Goal: Communication & Community: Answer question/provide support

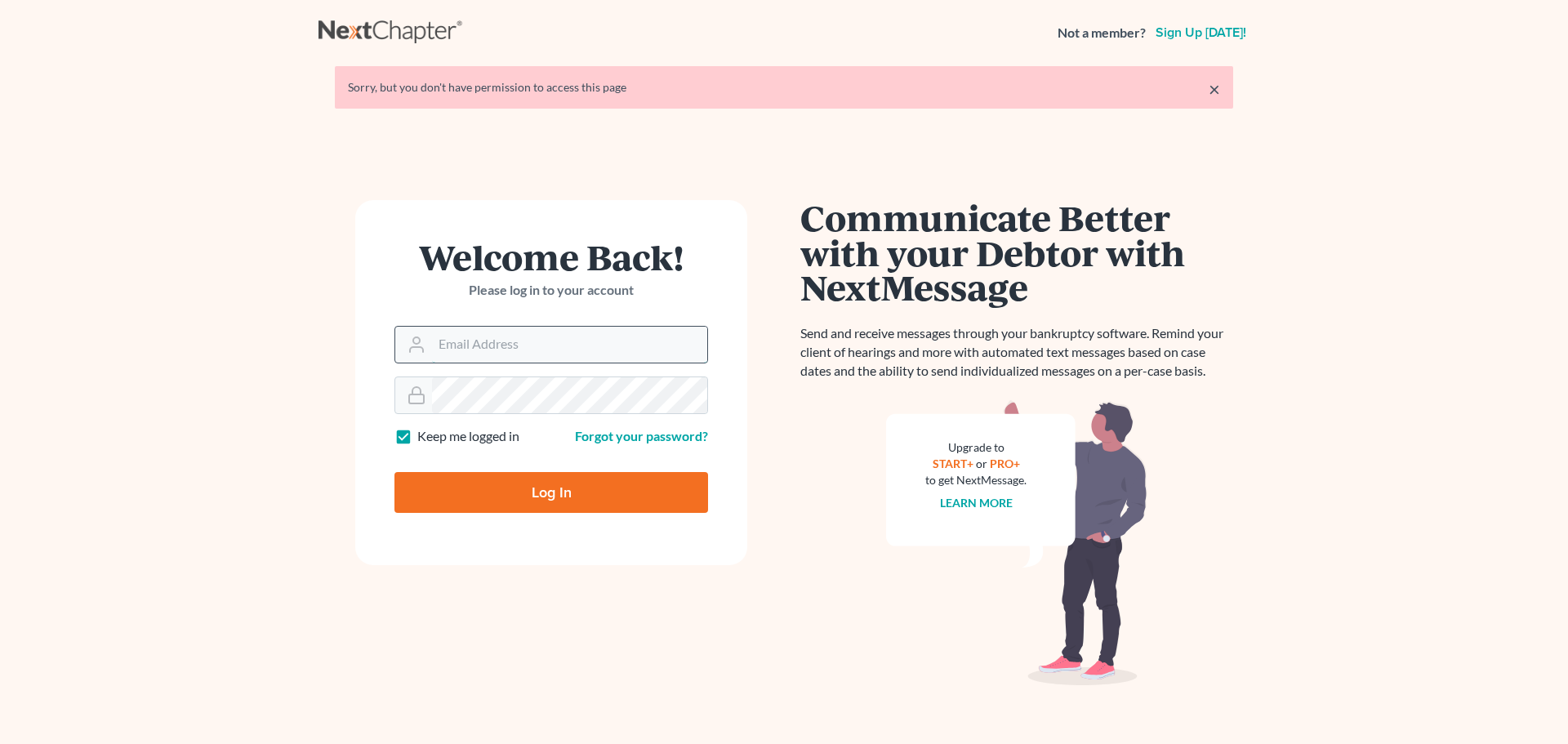
drag, startPoint x: 0, startPoint y: 0, endPoint x: 489, endPoint y: 346, distance: 599.0
click at [489, 346] on input "Email Address" at bounding box center [569, 345] width 275 height 36
type input "[EMAIL_ADDRESS][DOMAIN_NAME]"
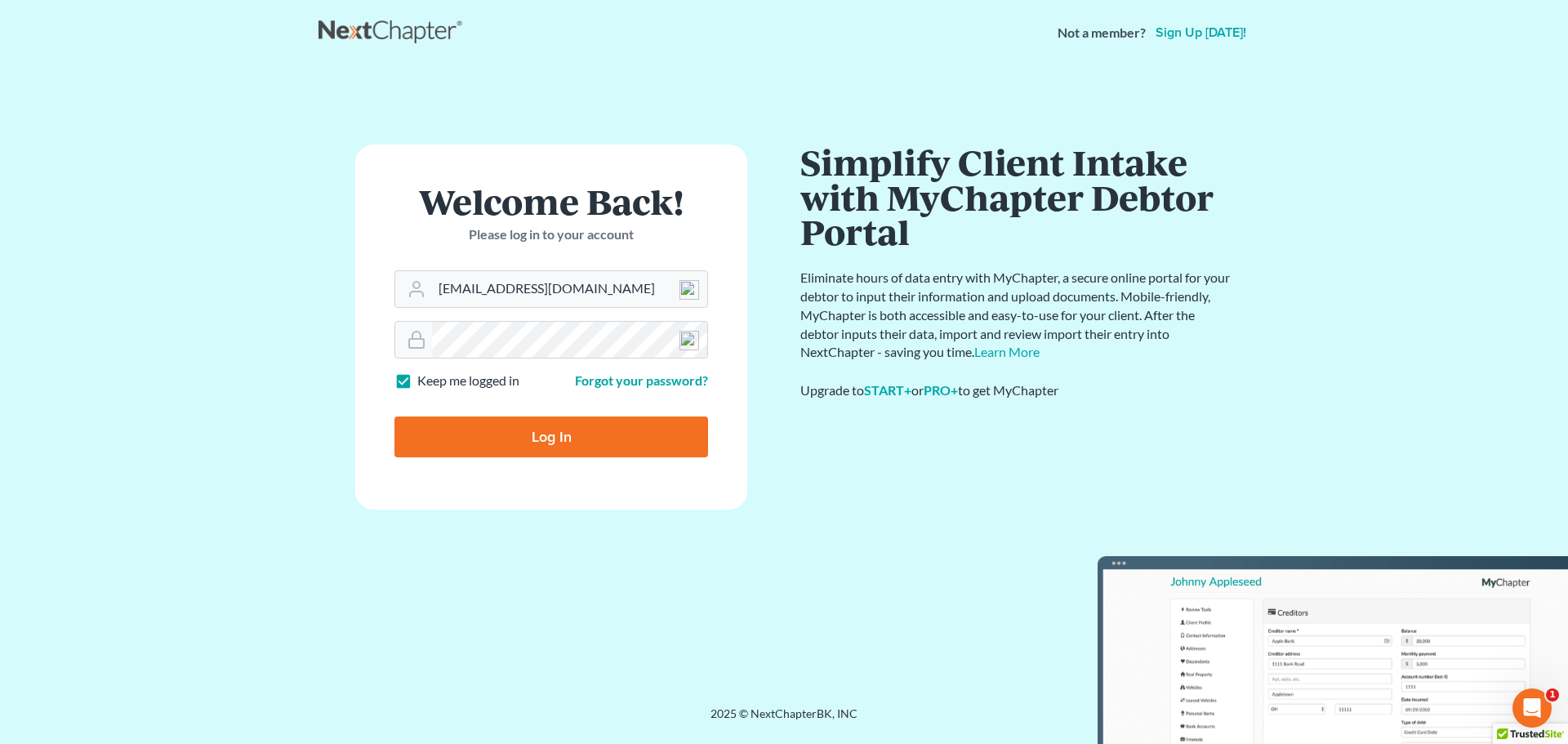
click at [559, 430] on input "Log In" at bounding box center [551, 436] width 314 height 40
type input "Thinking..."
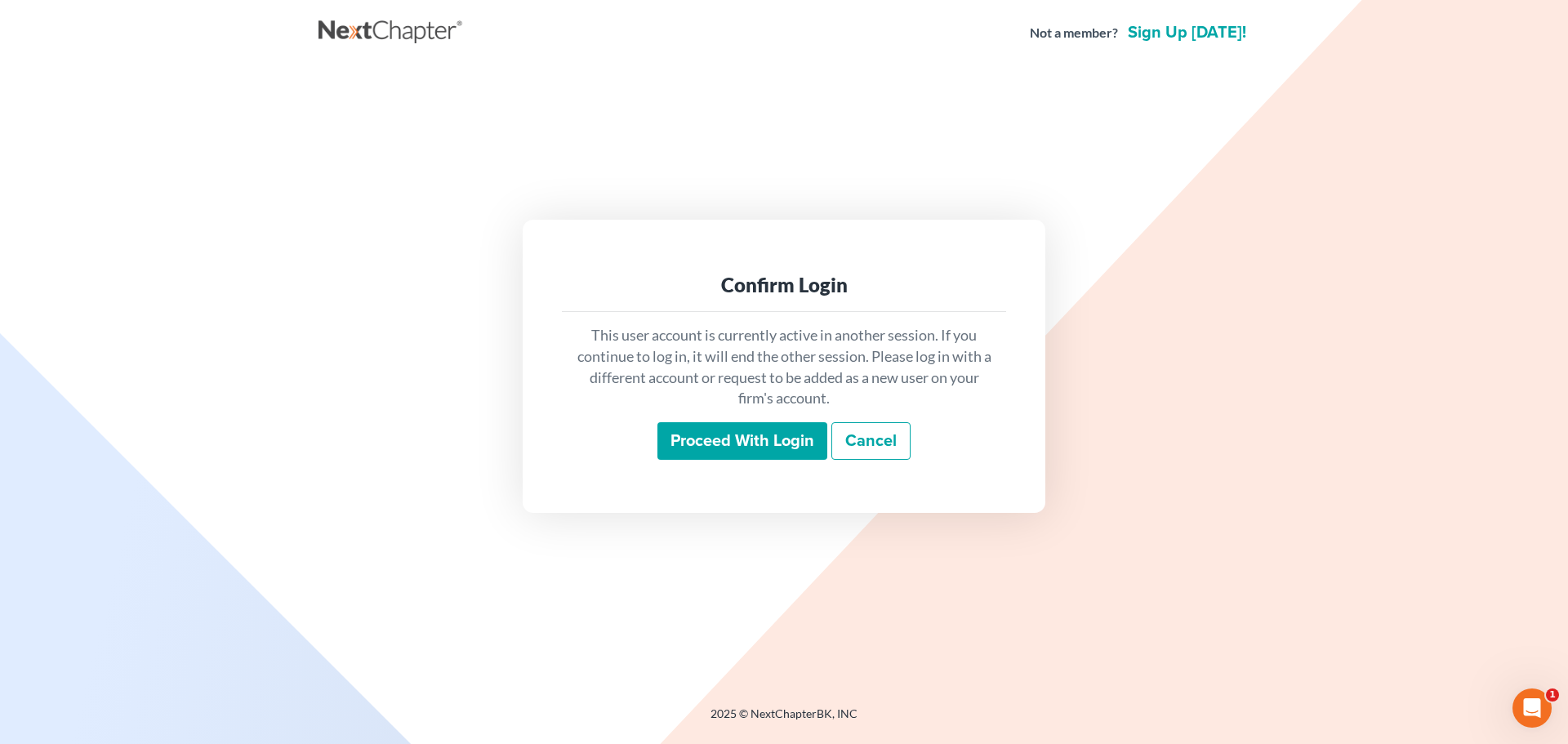
click at [711, 457] on input "Proceed with login" at bounding box center [742, 441] width 170 height 38
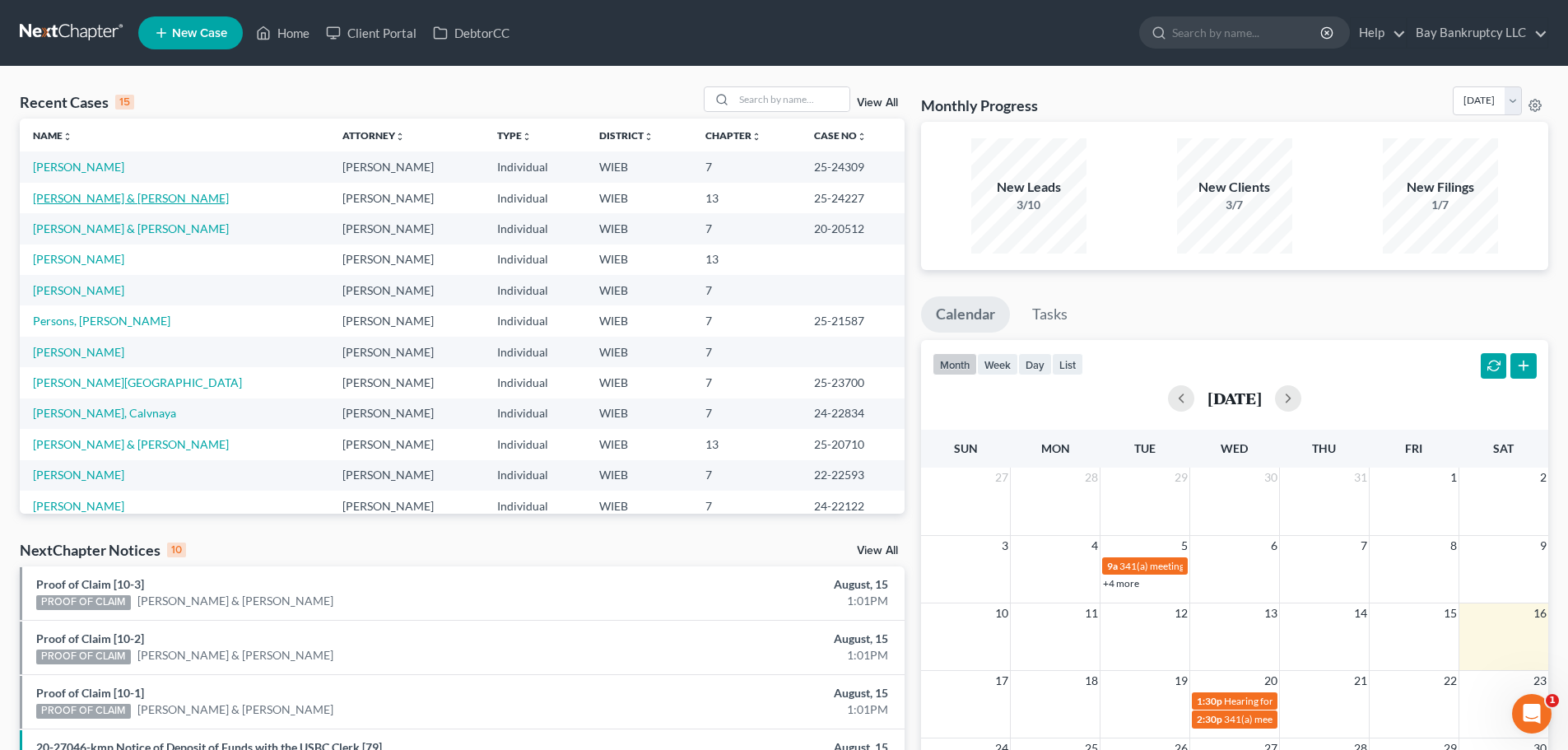
click at [96, 194] on link "[PERSON_NAME] & [PERSON_NAME]" at bounding box center [131, 198] width 196 height 14
select select "4"
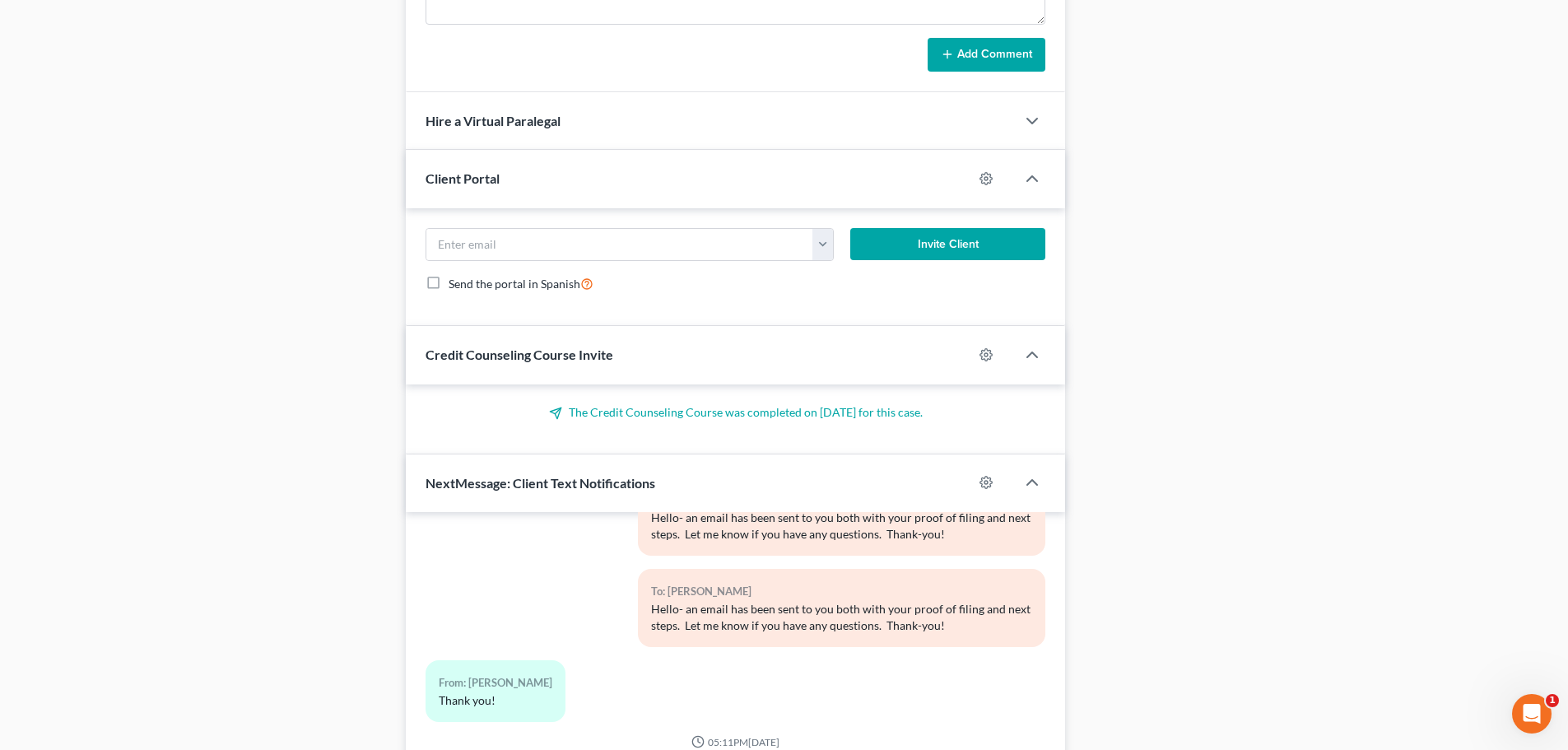
scroll to position [1586, 0]
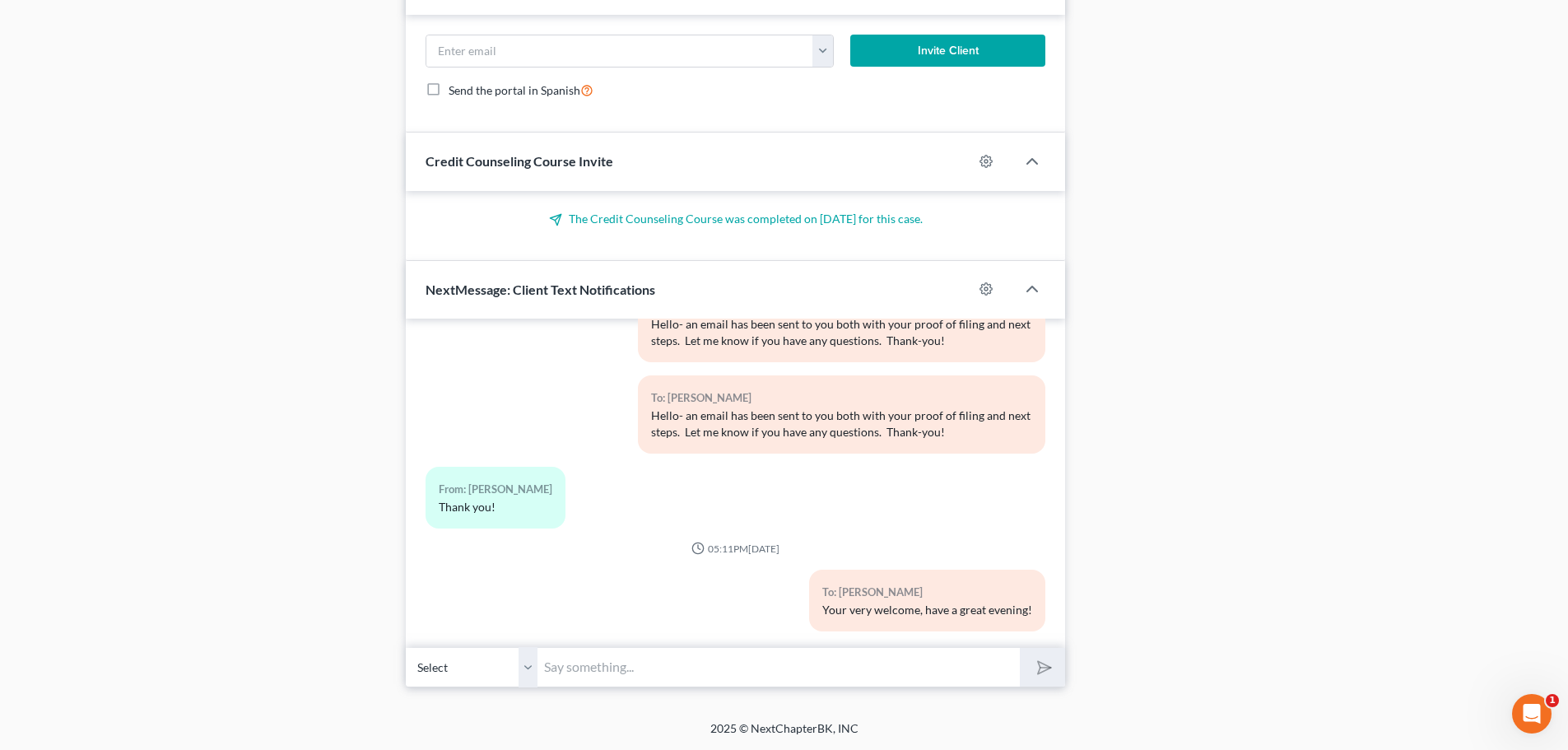
click at [569, 663] on input "text" at bounding box center [777, 667] width 482 height 41
paste input "Your signature pages are at the [GEOGRAPHIC_DATA] office located at [STREET_ADD…"
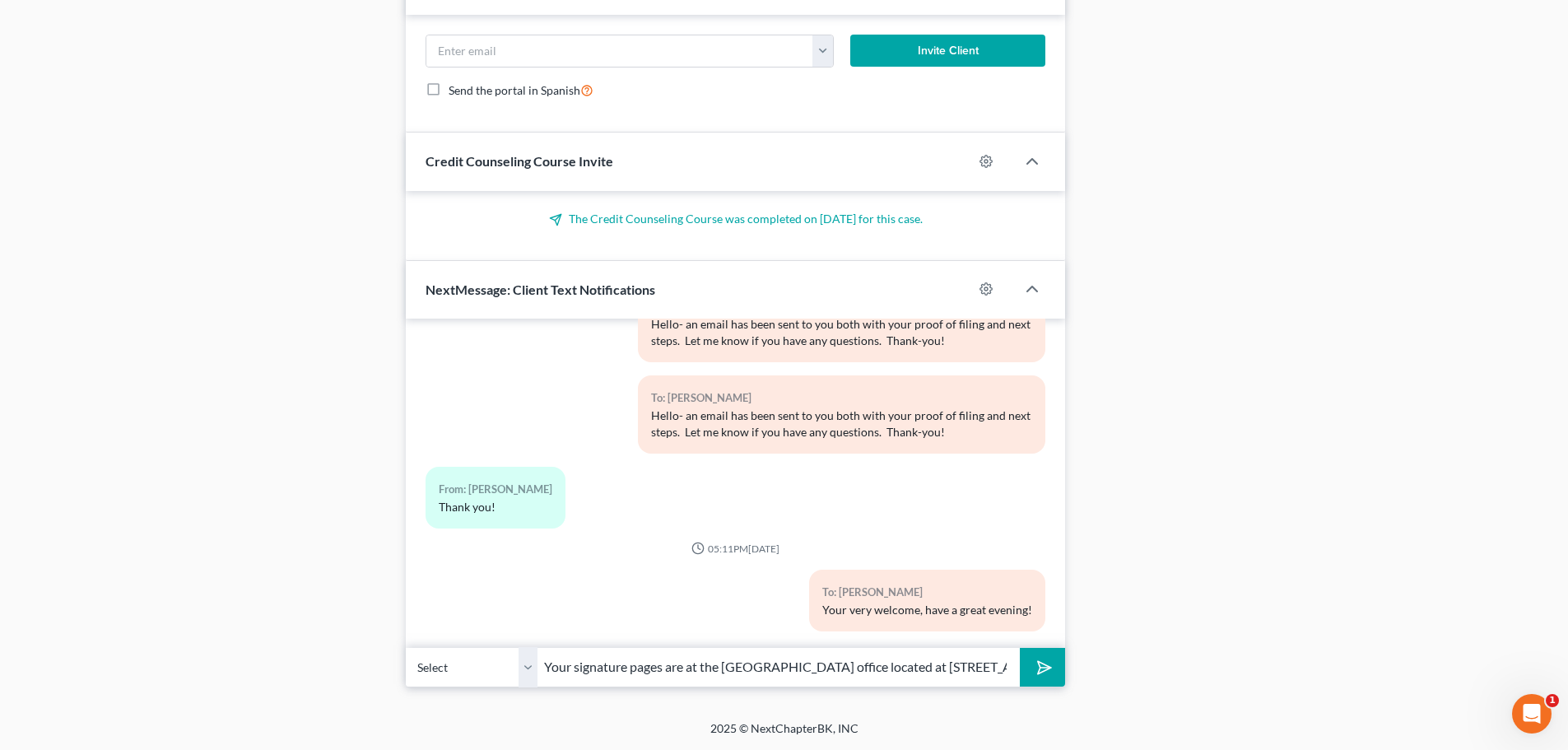
scroll to position [0, 221]
type input "Your signature pages are at the [GEOGRAPHIC_DATA] office located at [STREET_ADD…"
click at [1045, 663] on icon "submit" at bounding box center [1041, 667] width 23 height 23
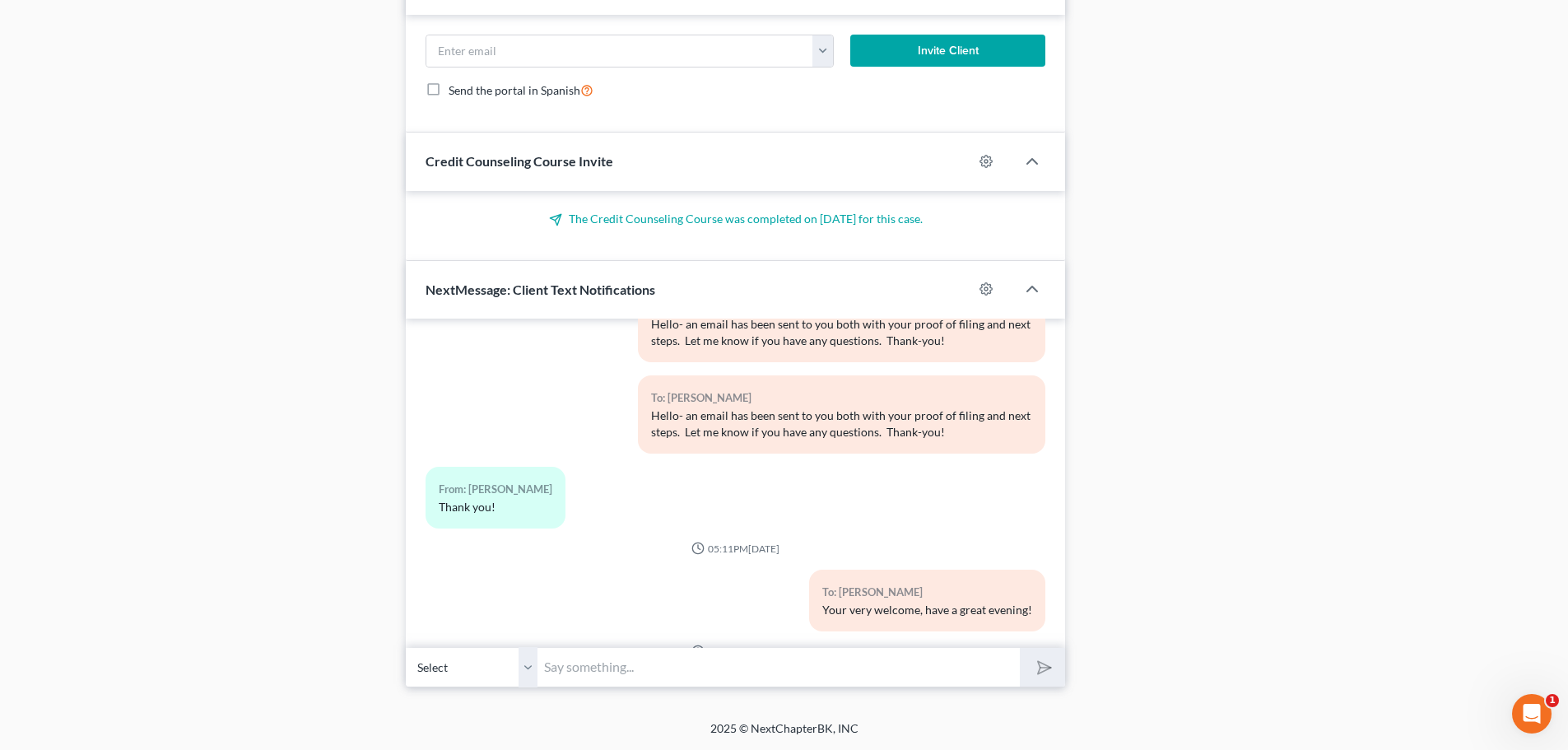
scroll to position [1368, 0]
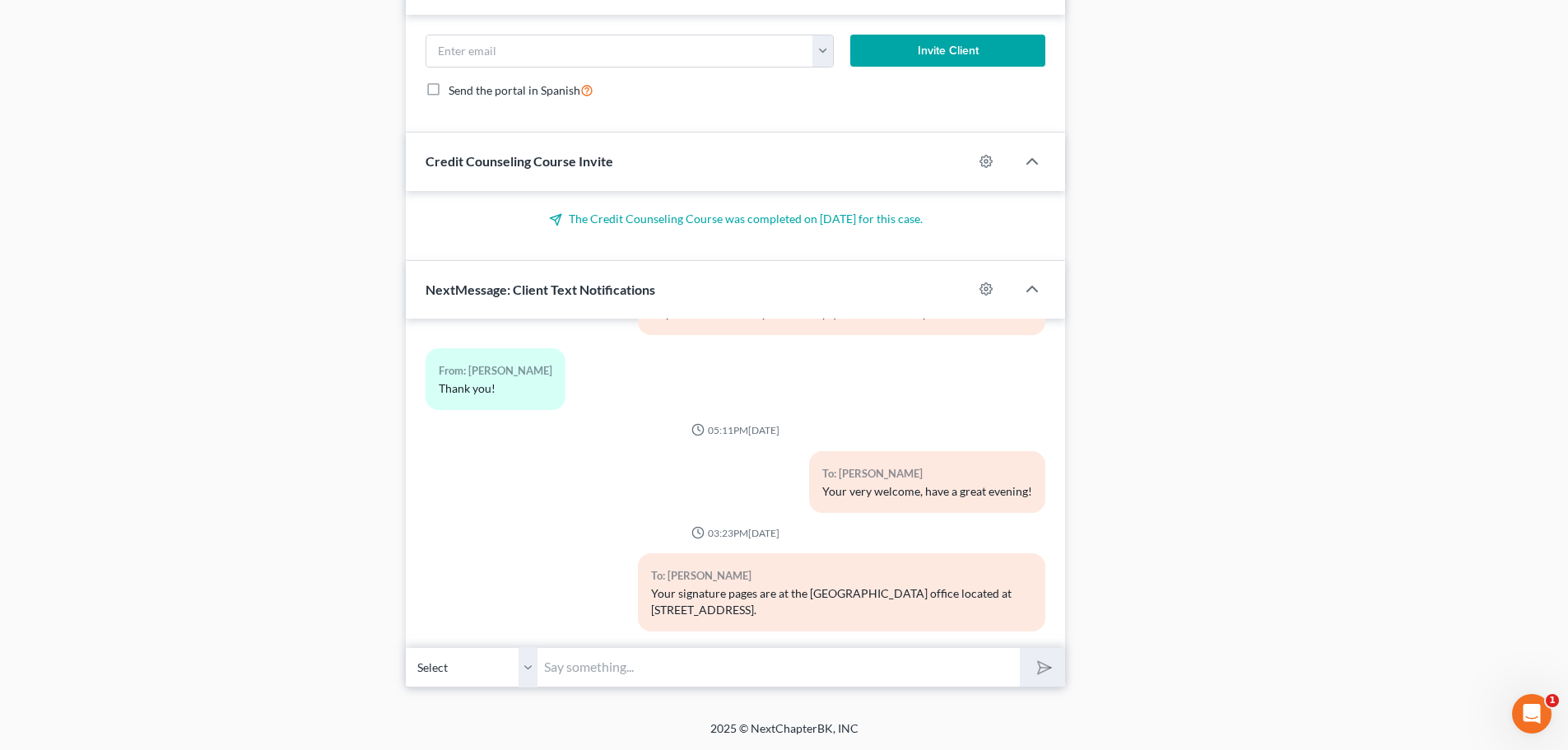
click at [733, 666] on input "text" at bounding box center [777, 667] width 482 height 41
paste input "If you park in the parking garage by Trader Joes, the entrance to the offices i…"
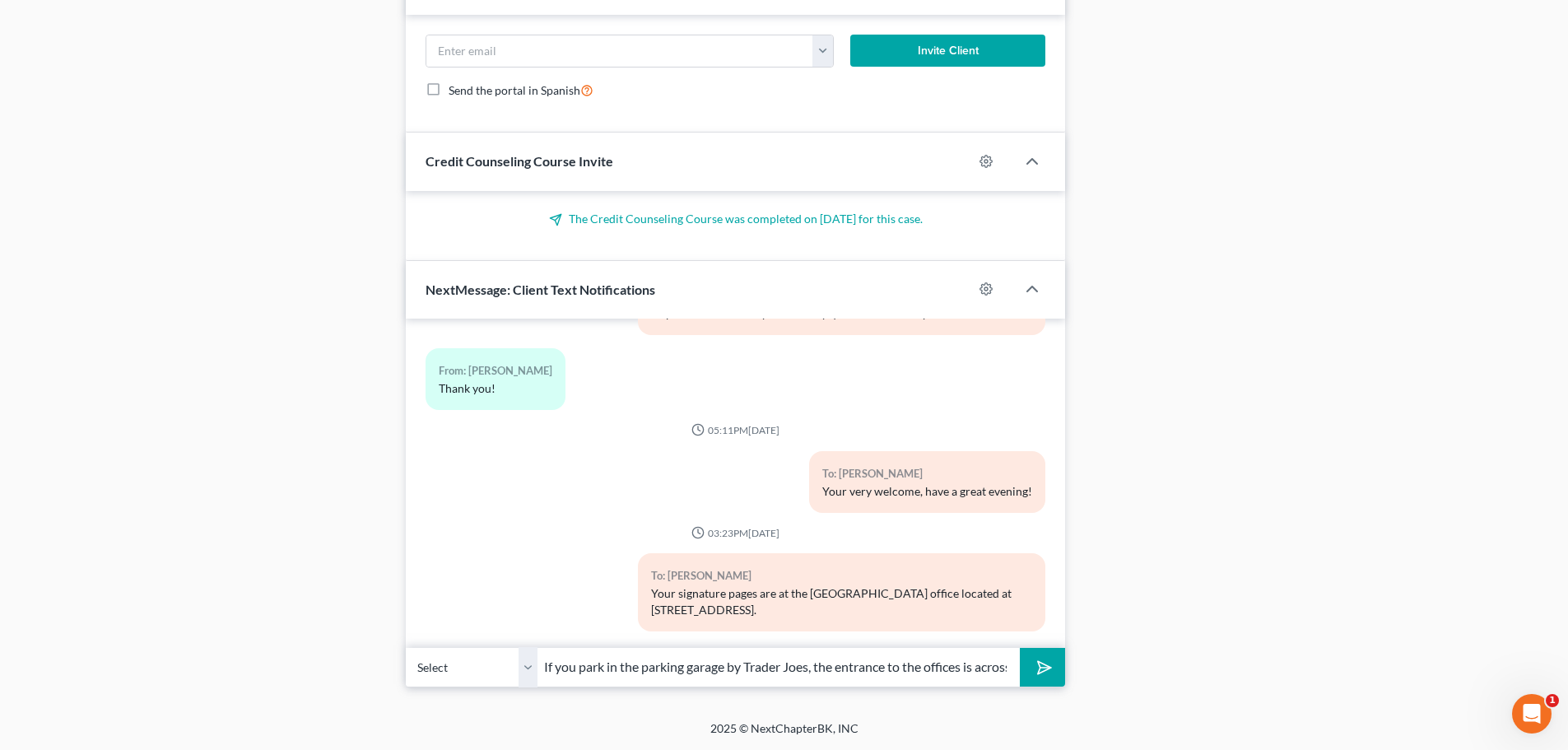
scroll to position [0, 293]
type input "If you park in the parking garage by Trader Joes, the entrance to the offices i…"
click at [1034, 663] on icon "submit" at bounding box center [1041, 667] width 23 height 23
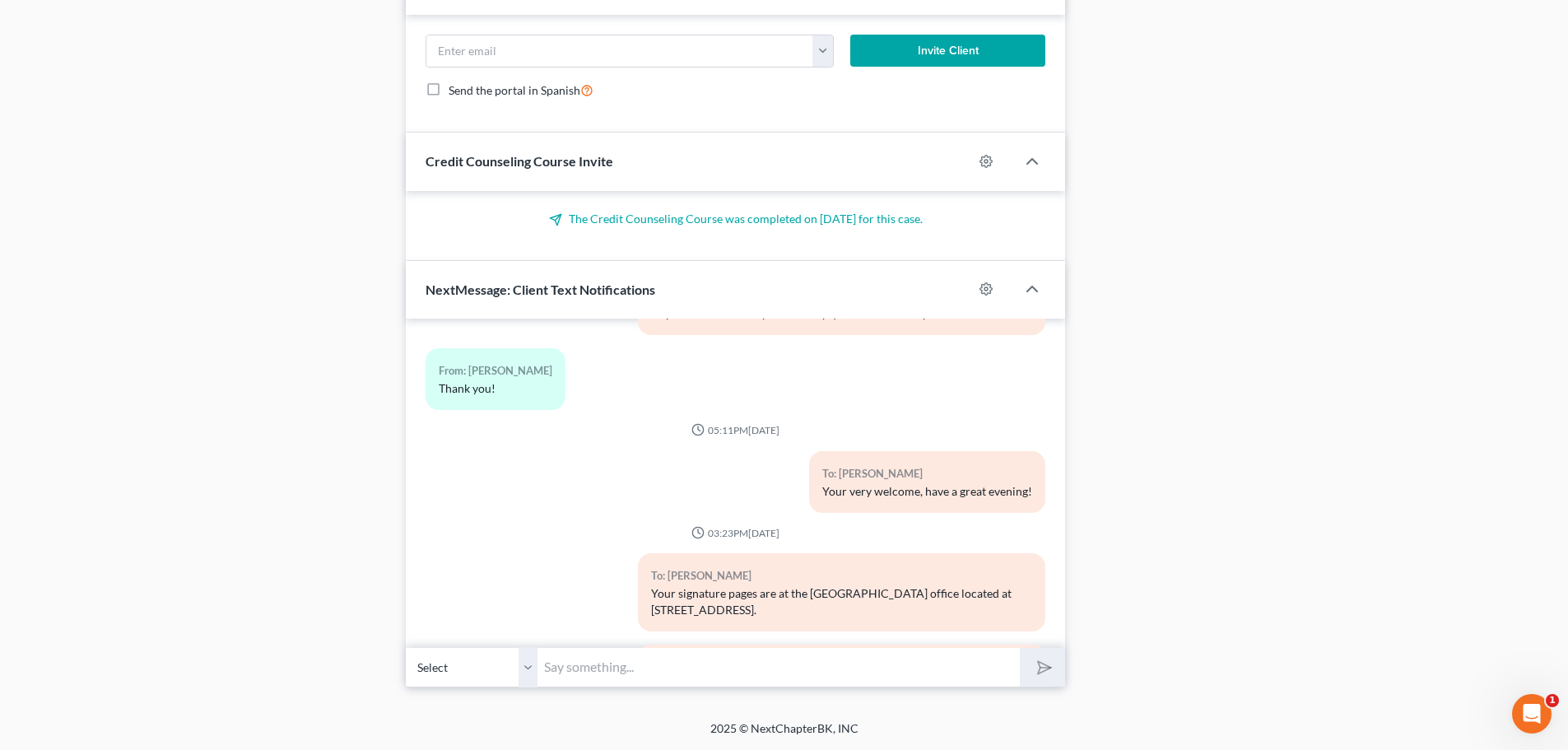
scroll to position [1461, 0]
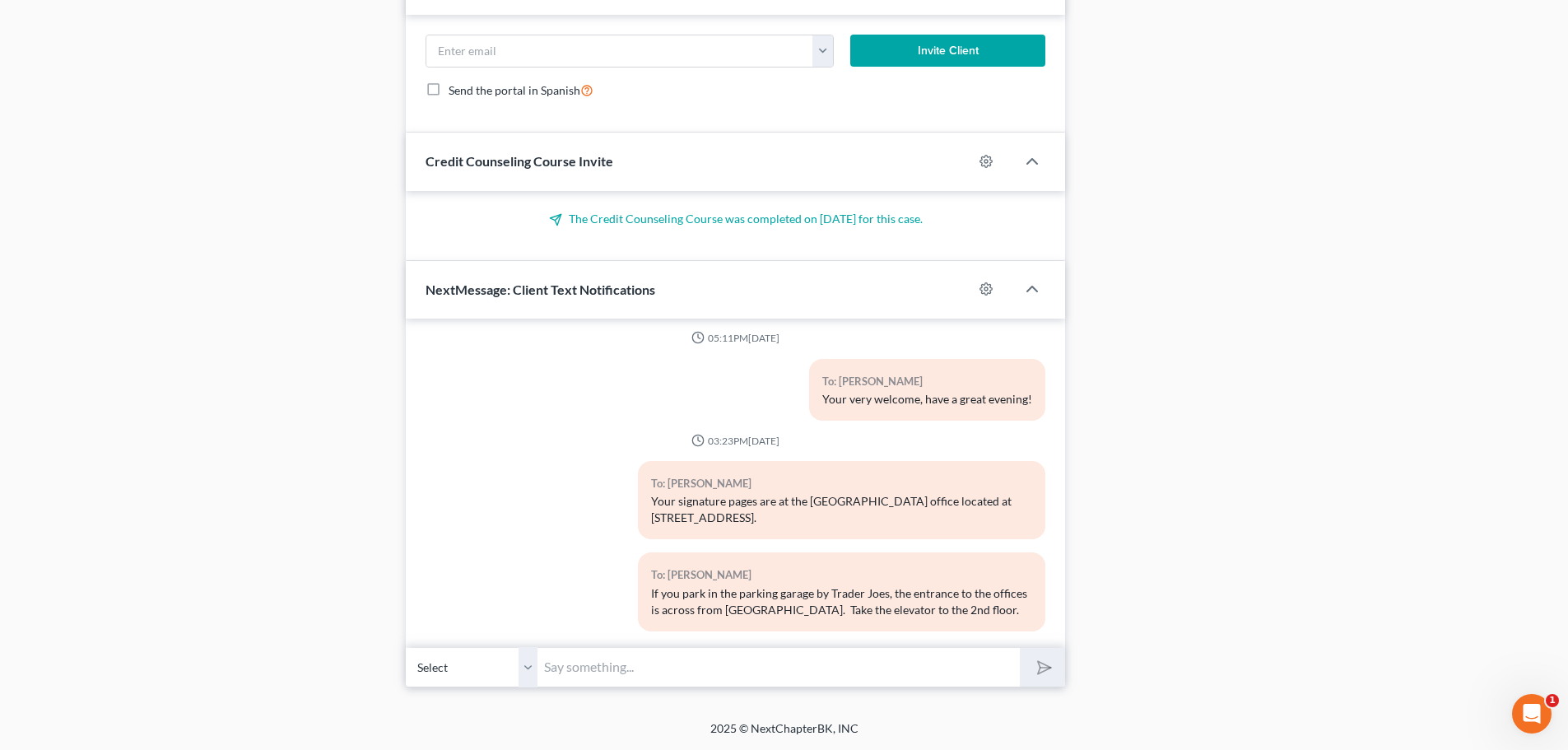
click at [793, 673] on input "text" at bounding box center [777, 667] width 482 height 41
paste input "The office is at the end of the hallway to your right. The office is open Mon-F…"
type input "The office is at the end of the hallway to your right. The office is open Mon-F…"
click at [1034, 671] on icon "submit" at bounding box center [1041, 667] width 23 height 23
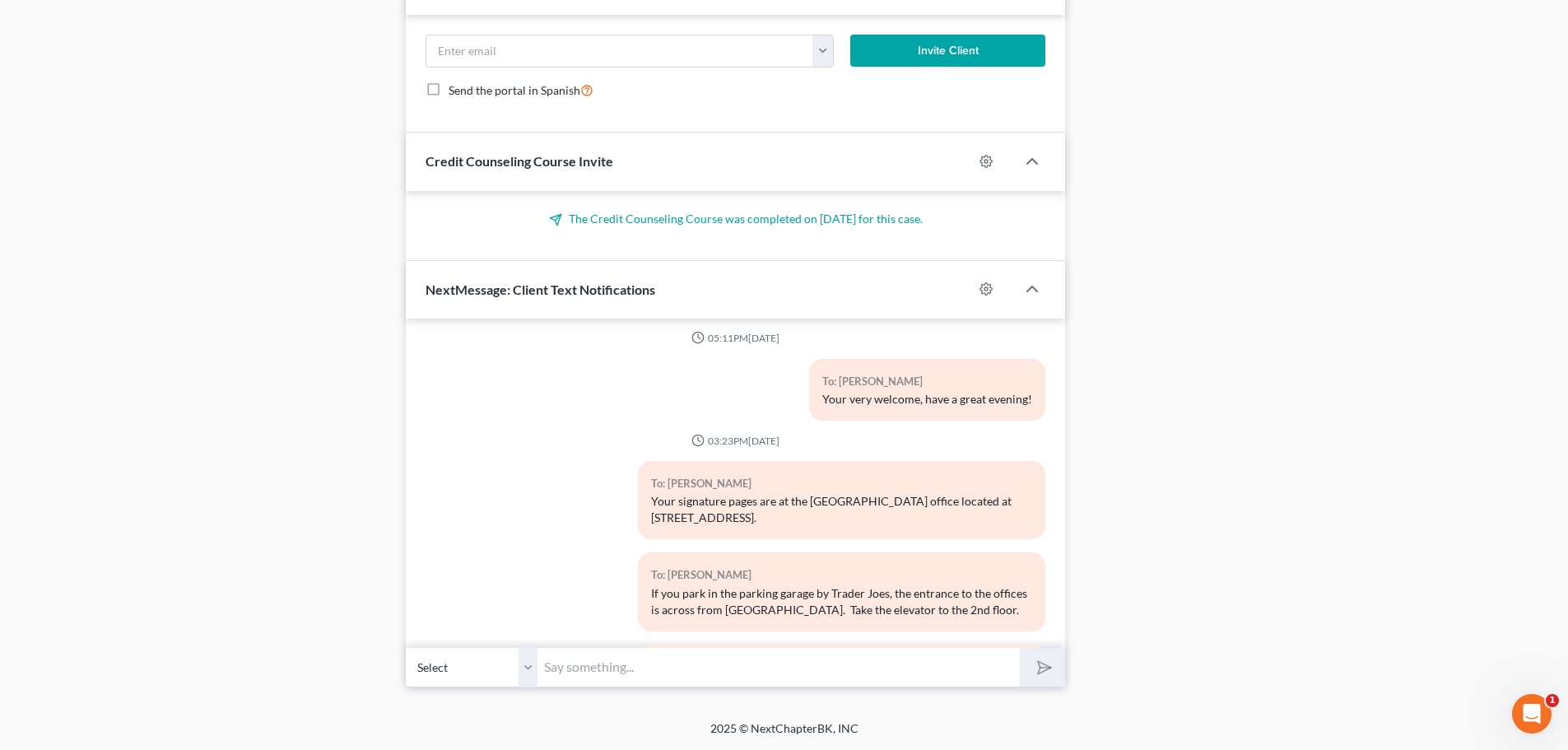
scroll to position [1568, 0]
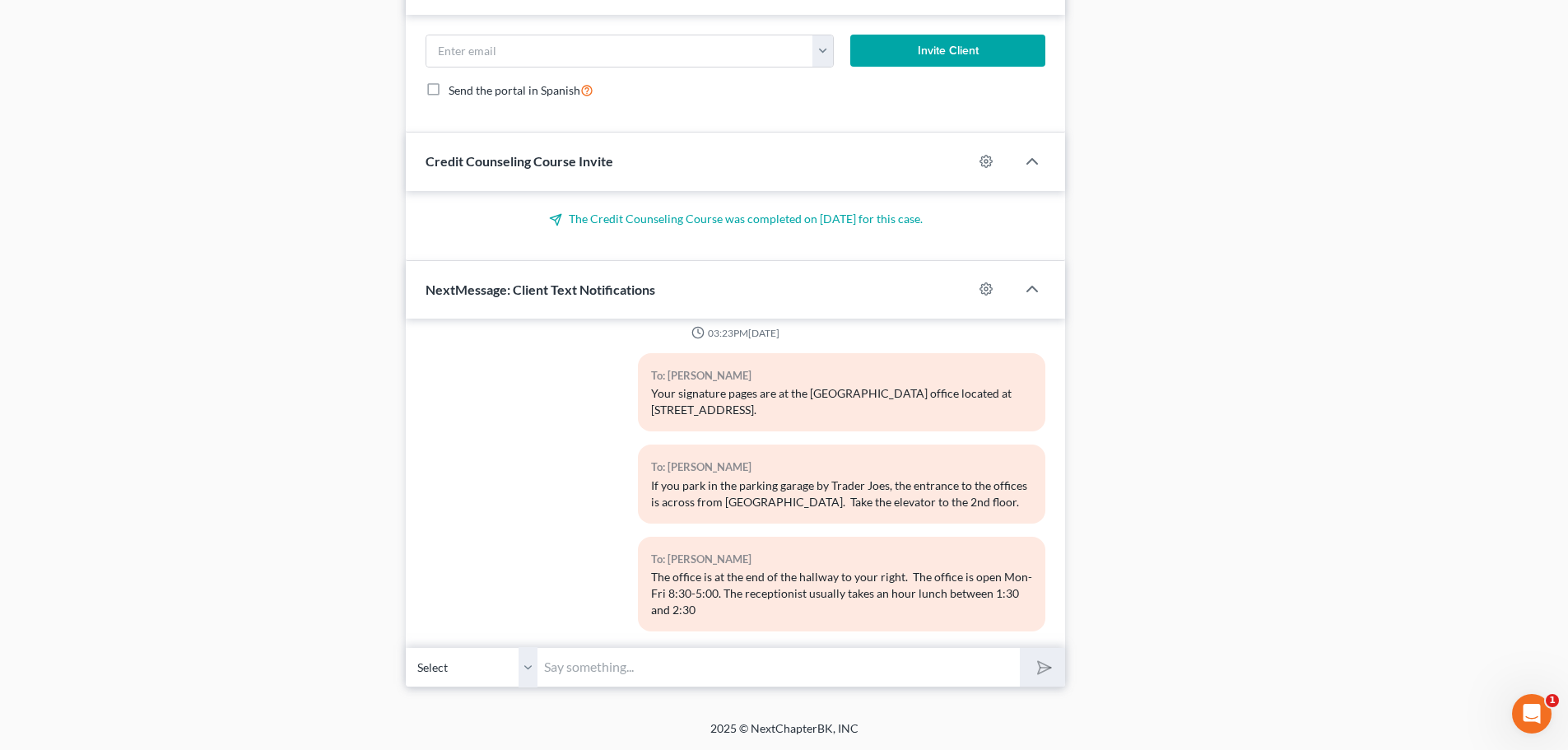
click at [744, 665] on input "text" at bounding box center [777, 667] width 482 height 41
paste input "THIS MUST BE DONE PRIOR TO YOUR HEARING. Thank you."
type input "THIS MUST BE DONE PRIOR TO YOUR HEARING. Thank you."
click at [1048, 670] on icon "submit" at bounding box center [1041, 667] width 23 height 23
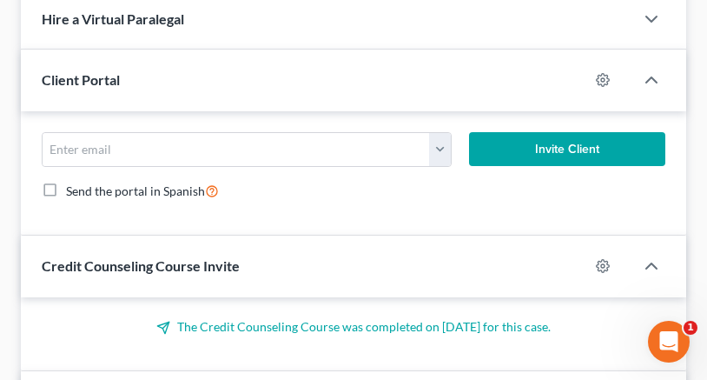
scroll to position [1754, 0]
